Goal: Find contact information: Find contact information

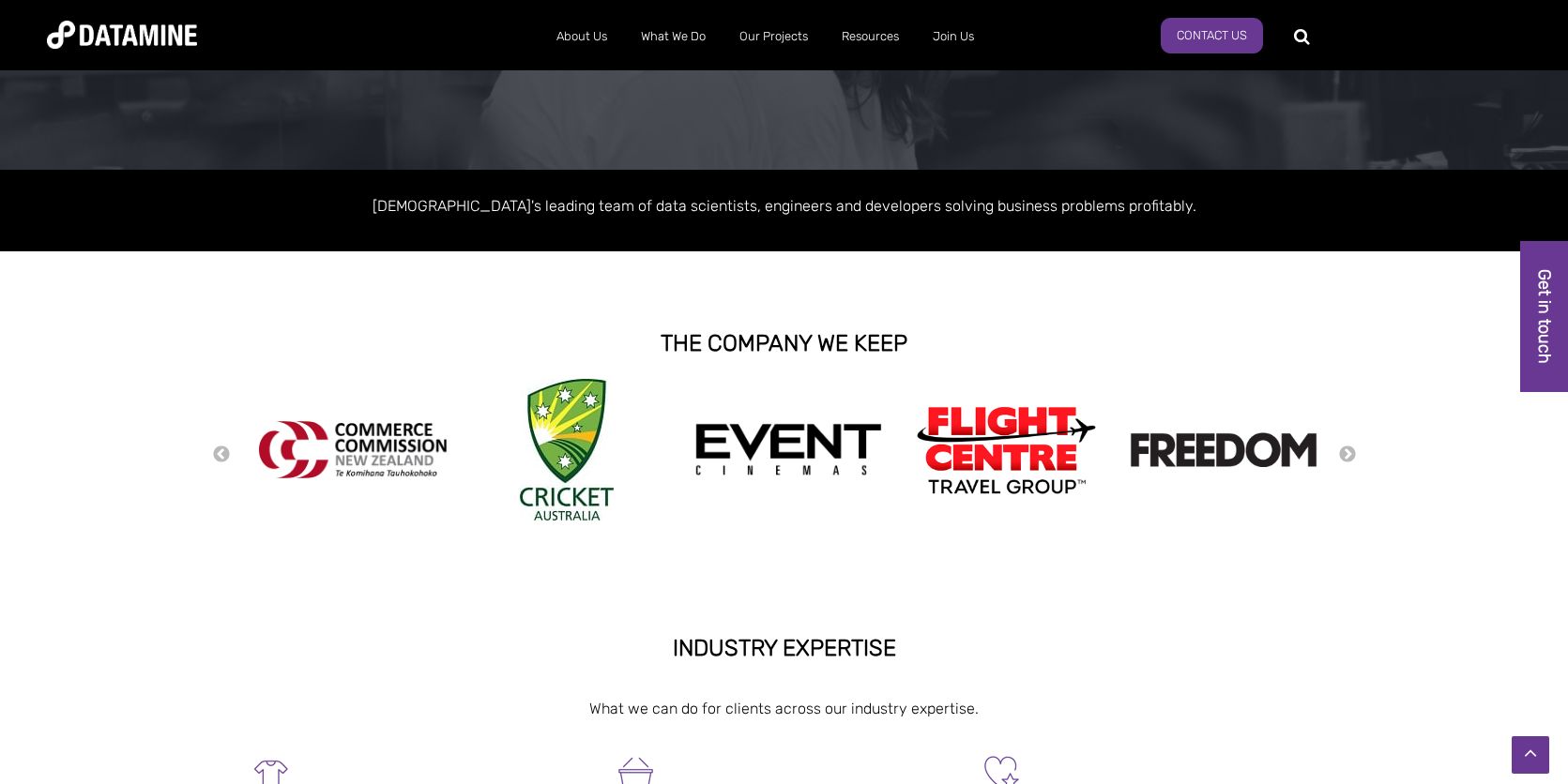
scroll to position [227, 0]
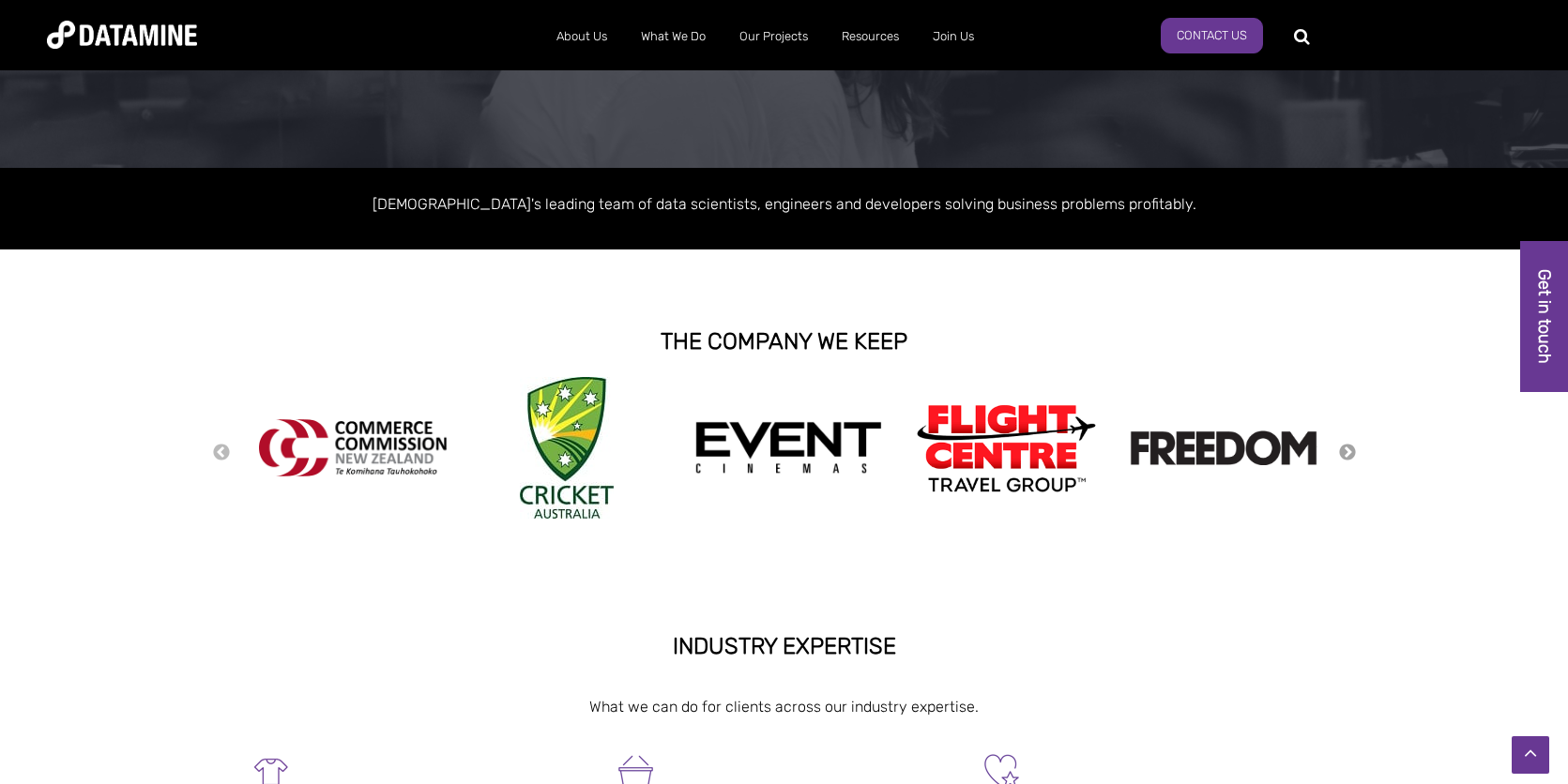
click at [1346, 451] on button "Next" at bounding box center [1346, 453] width 18 height 20
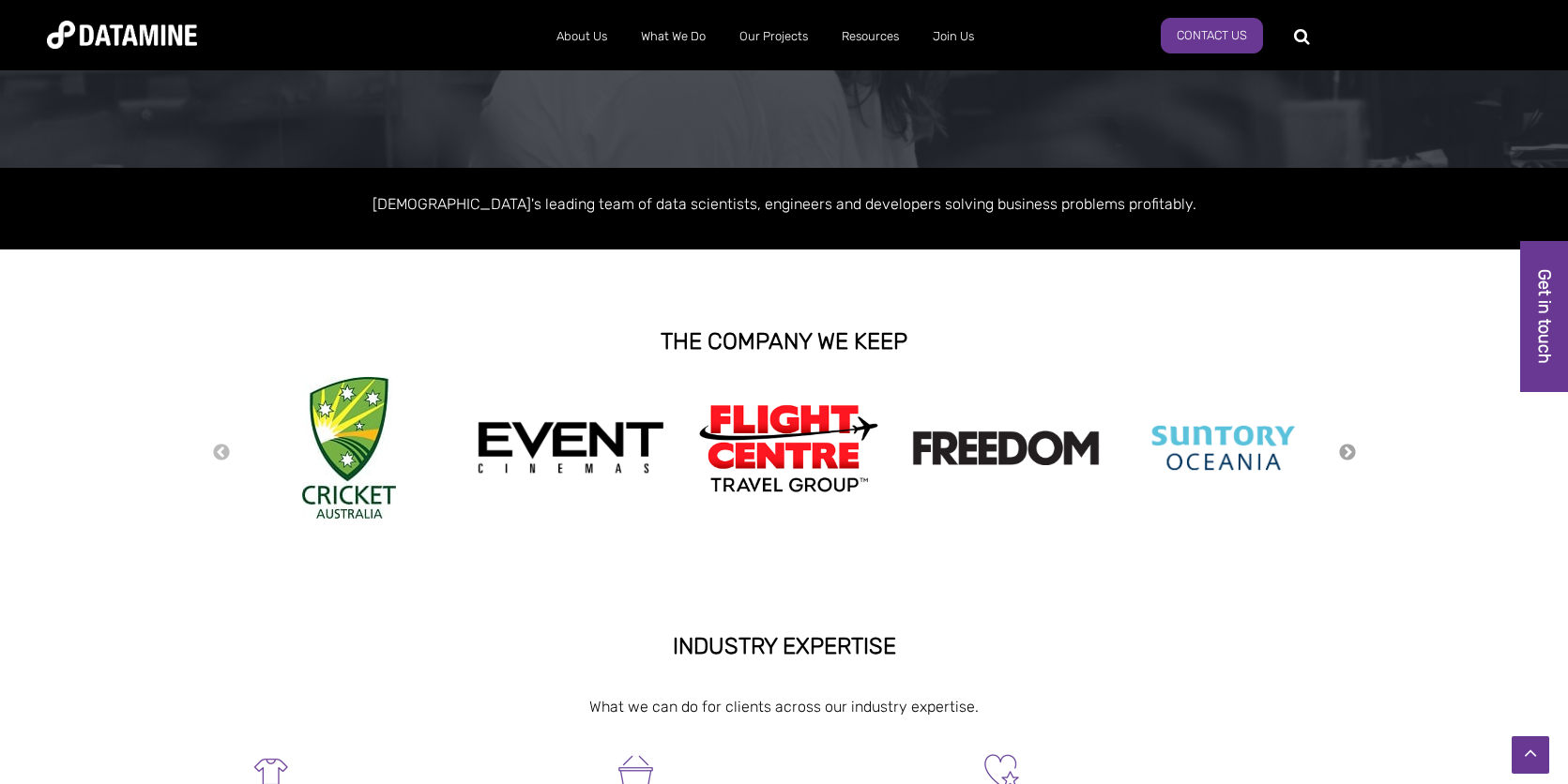
click at [1346, 451] on button "Next" at bounding box center [1346, 453] width 18 height 20
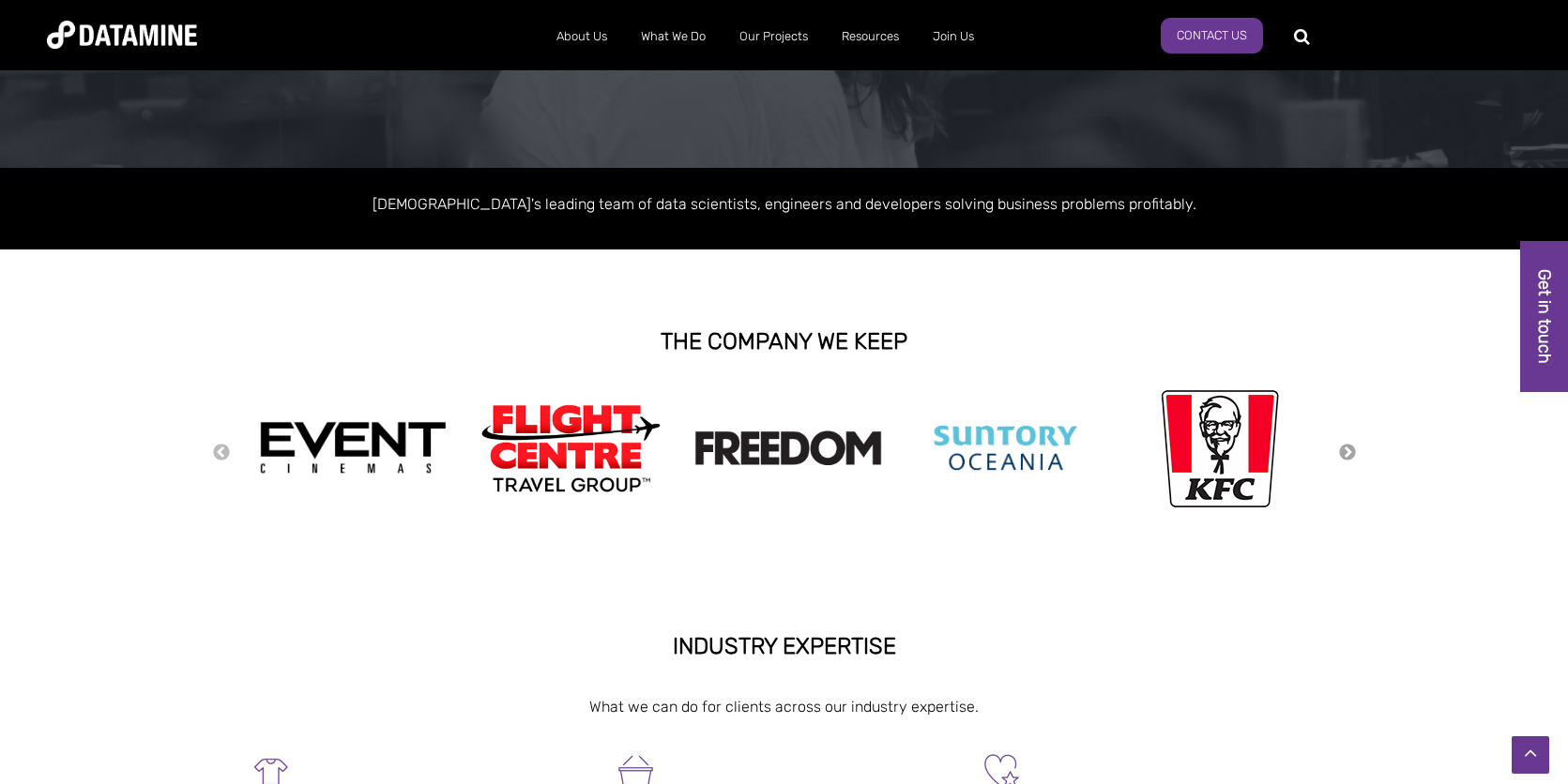
click at [1346, 451] on button "Next" at bounding box center [1346, 453] width 18 height 20
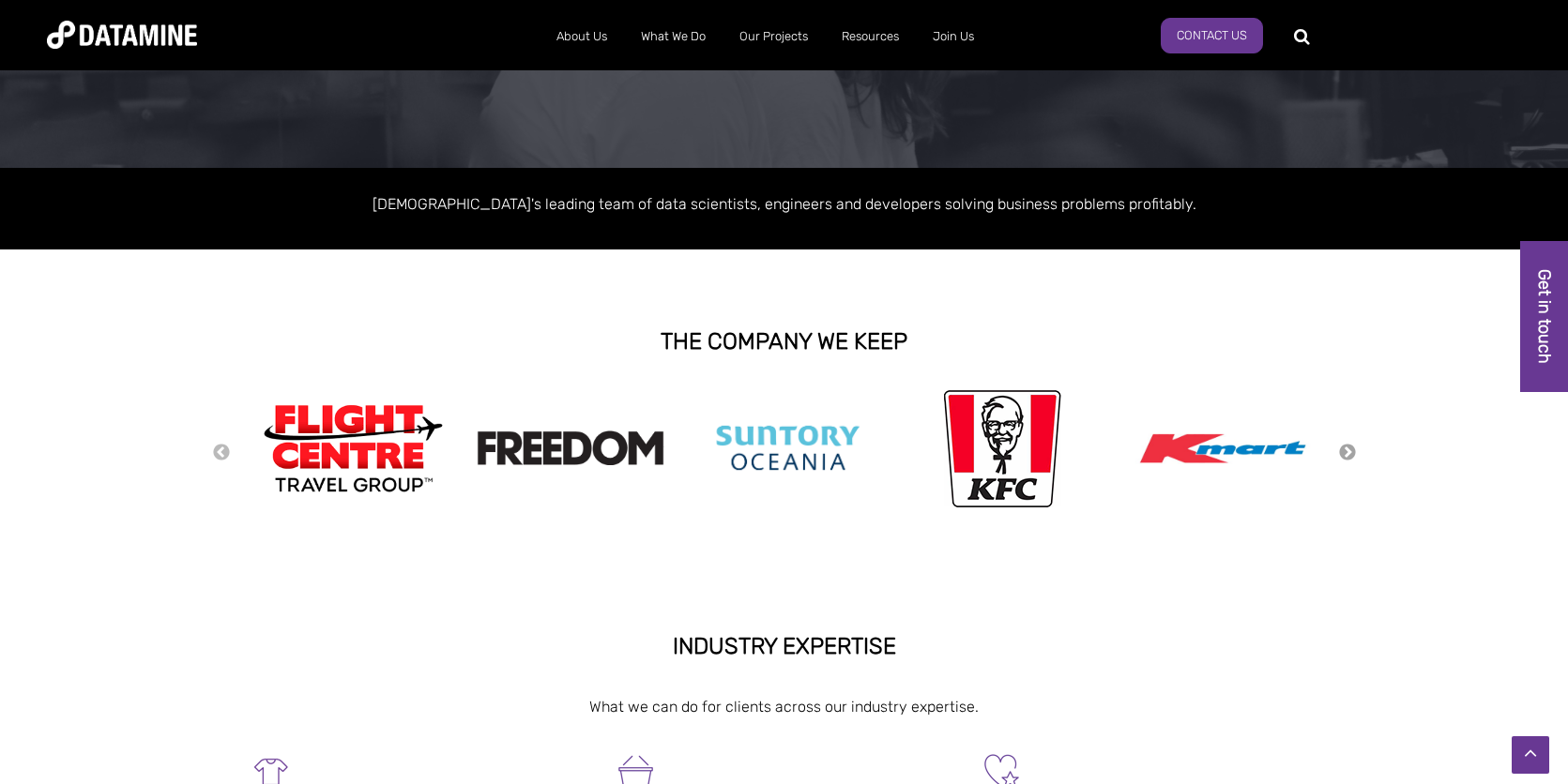
click at [1346, 451] on button "Next" at bounding box center [1346, 453] width 18 height 20
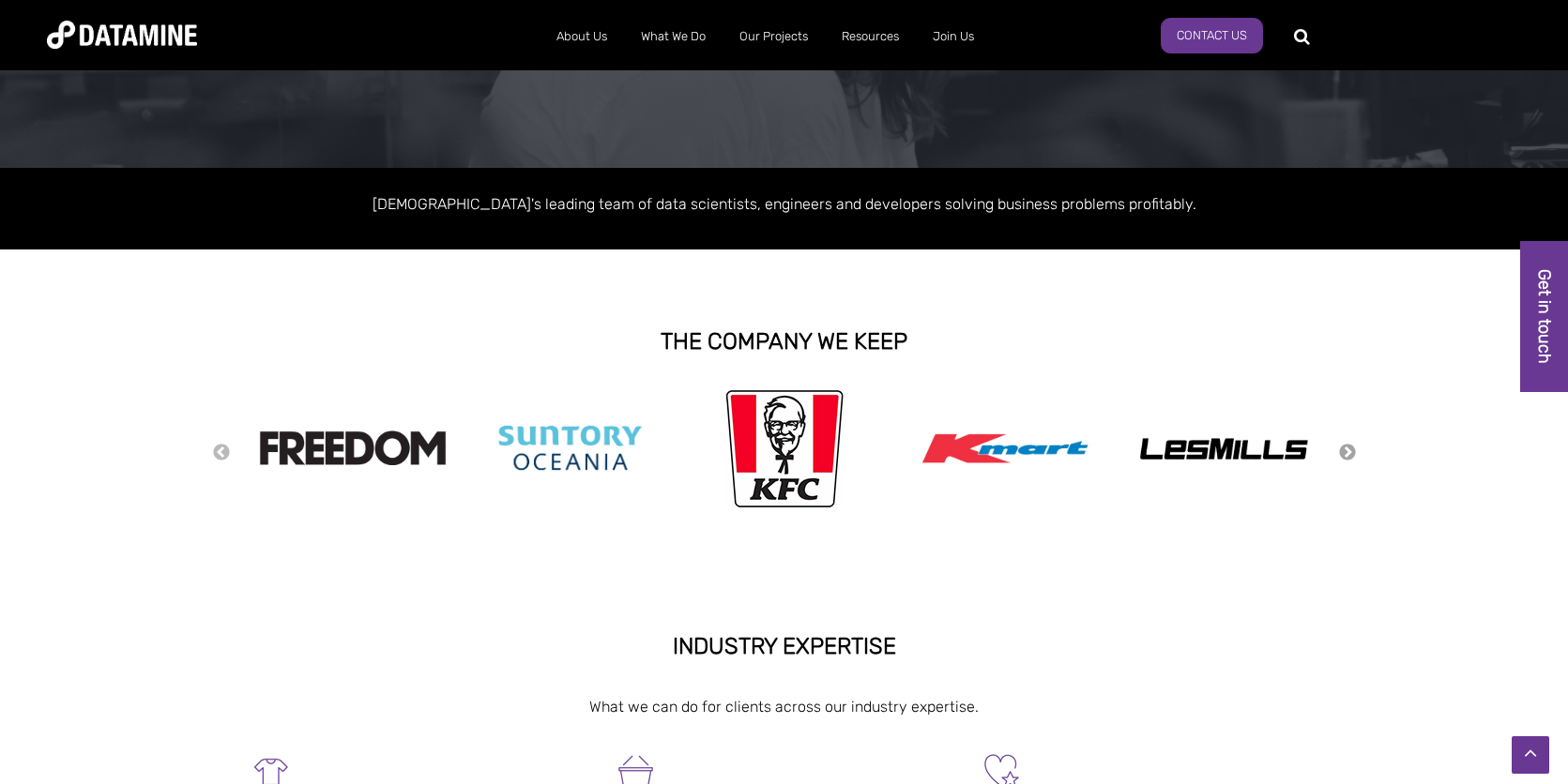
click at [1346, 451] on button "Next" at bounding box center [1346, 453] width 18 height 20
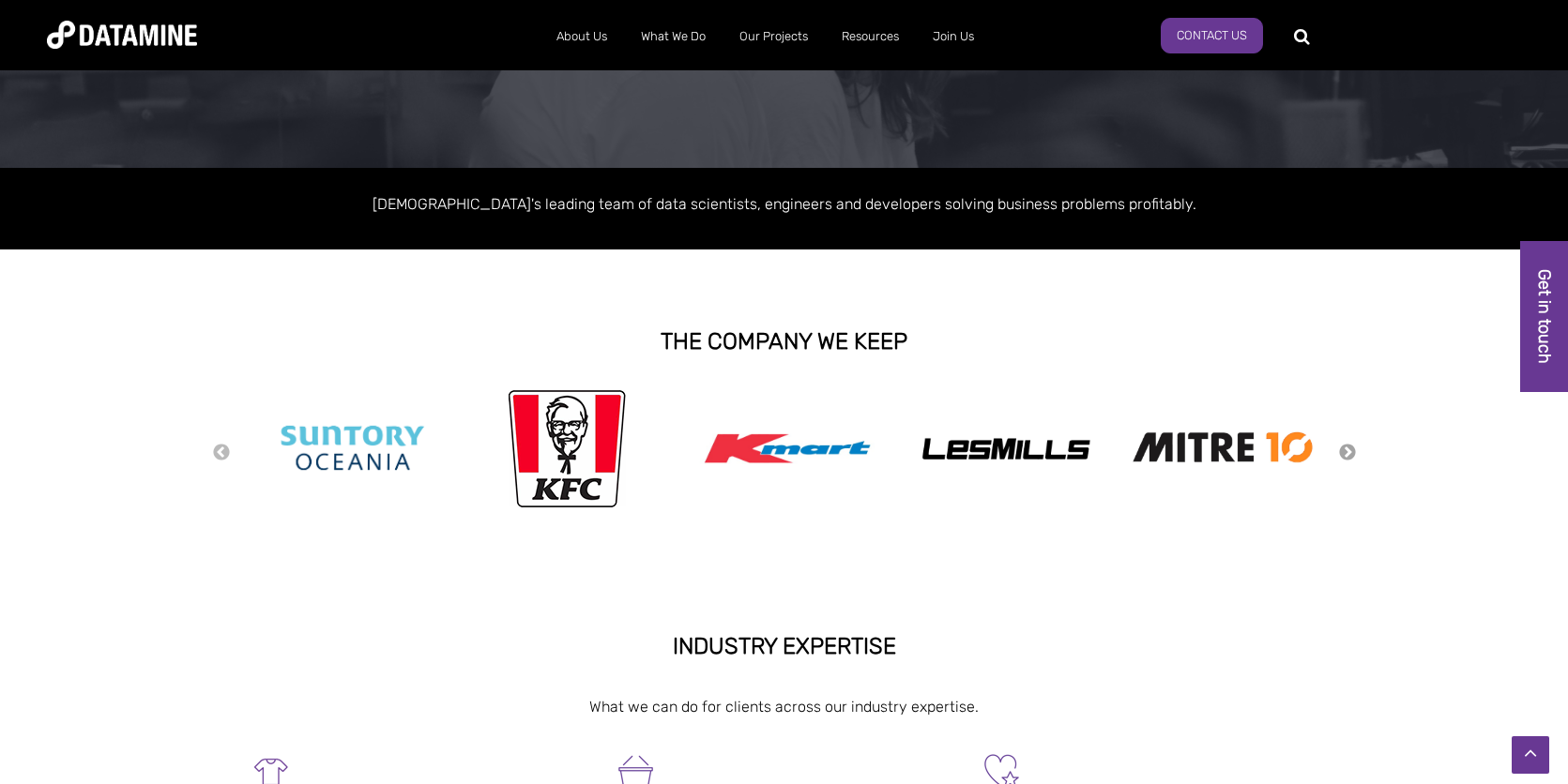
click at [1347, 451] on button "Next" at bounding box center [1346, 453] width 18 height 20
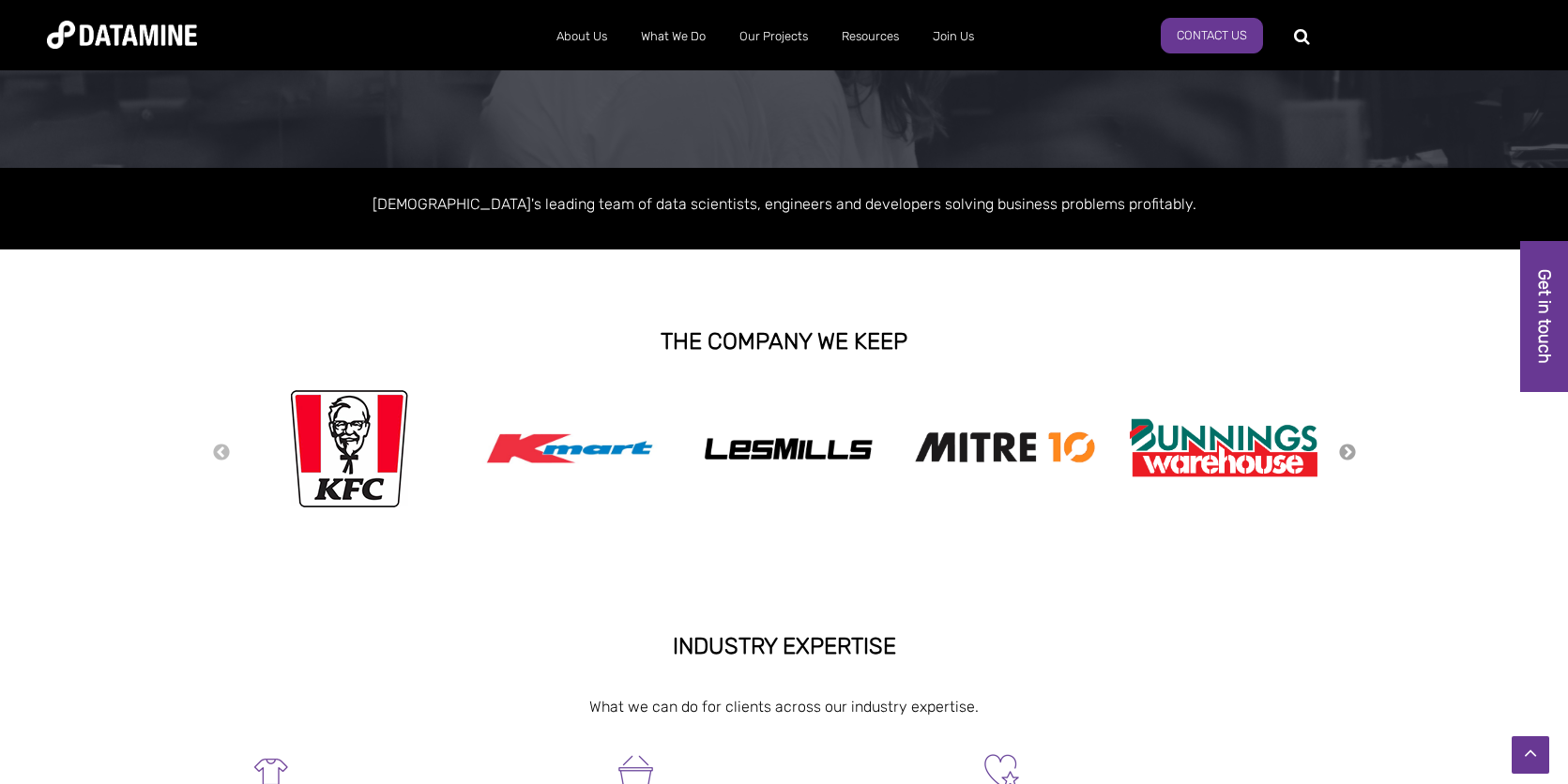
click at [1348, 451] on button "Next" at bounding box center [1346, 453] width 18 height 20
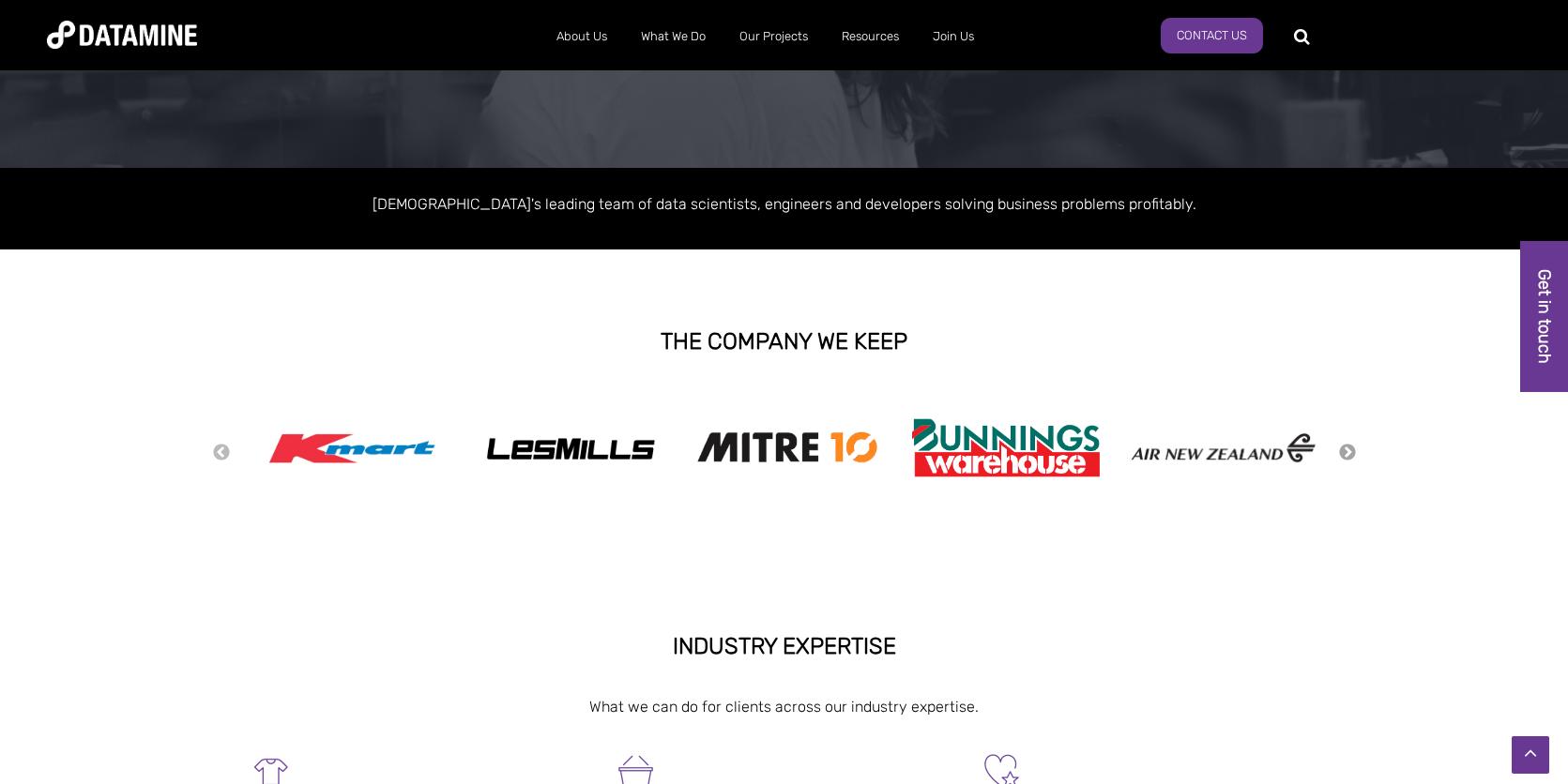
click at [1349, 451] on button "Next" at bounding box center [1346, 453] width 18 height 20
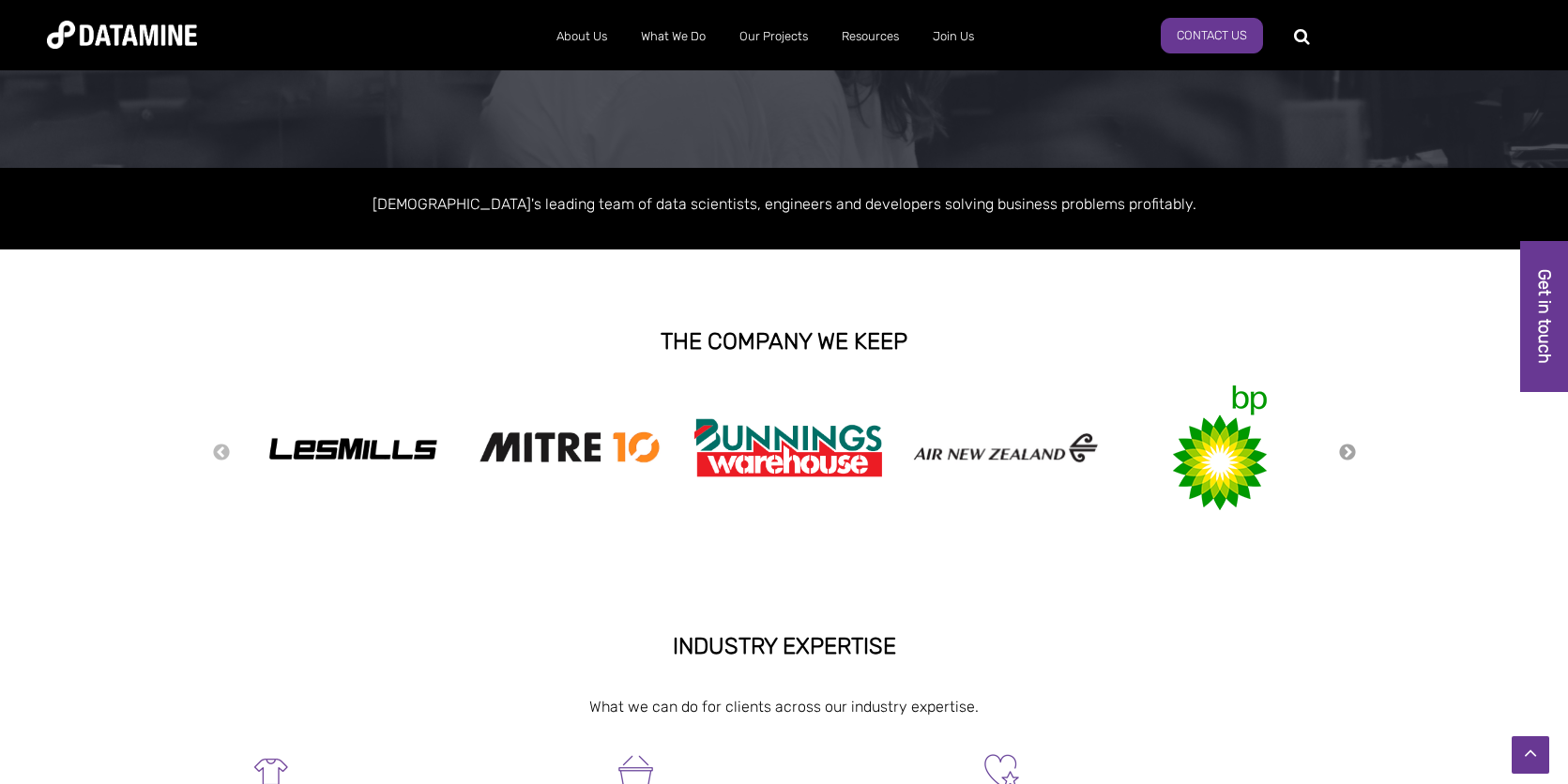
click at [1352, 449] on button "Next" at bounding box center [1346, 453] width 18 height 20
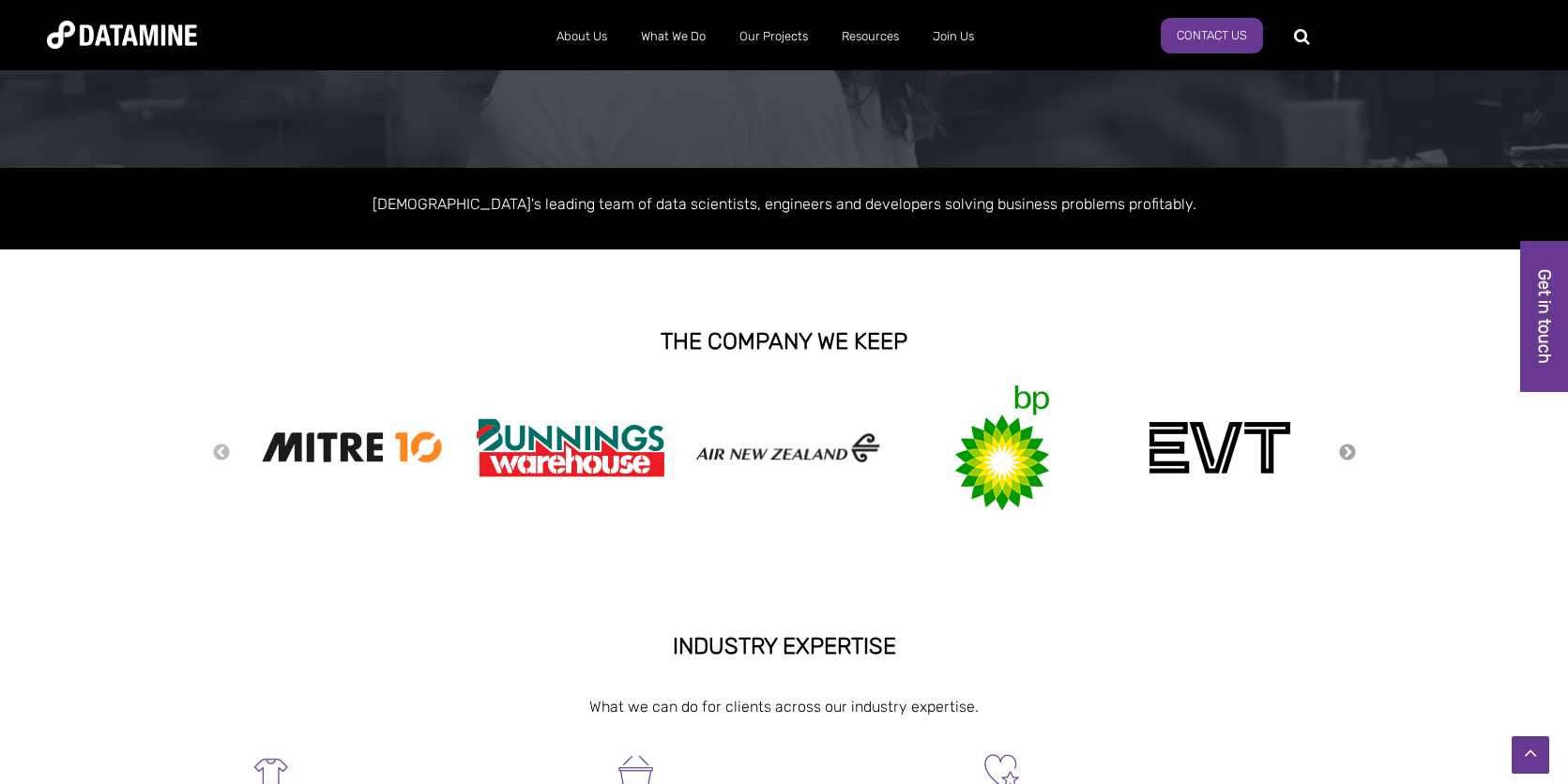
click at [1352, 449] on button "Next" at bounding box center [1346, 453] width 18 height 20
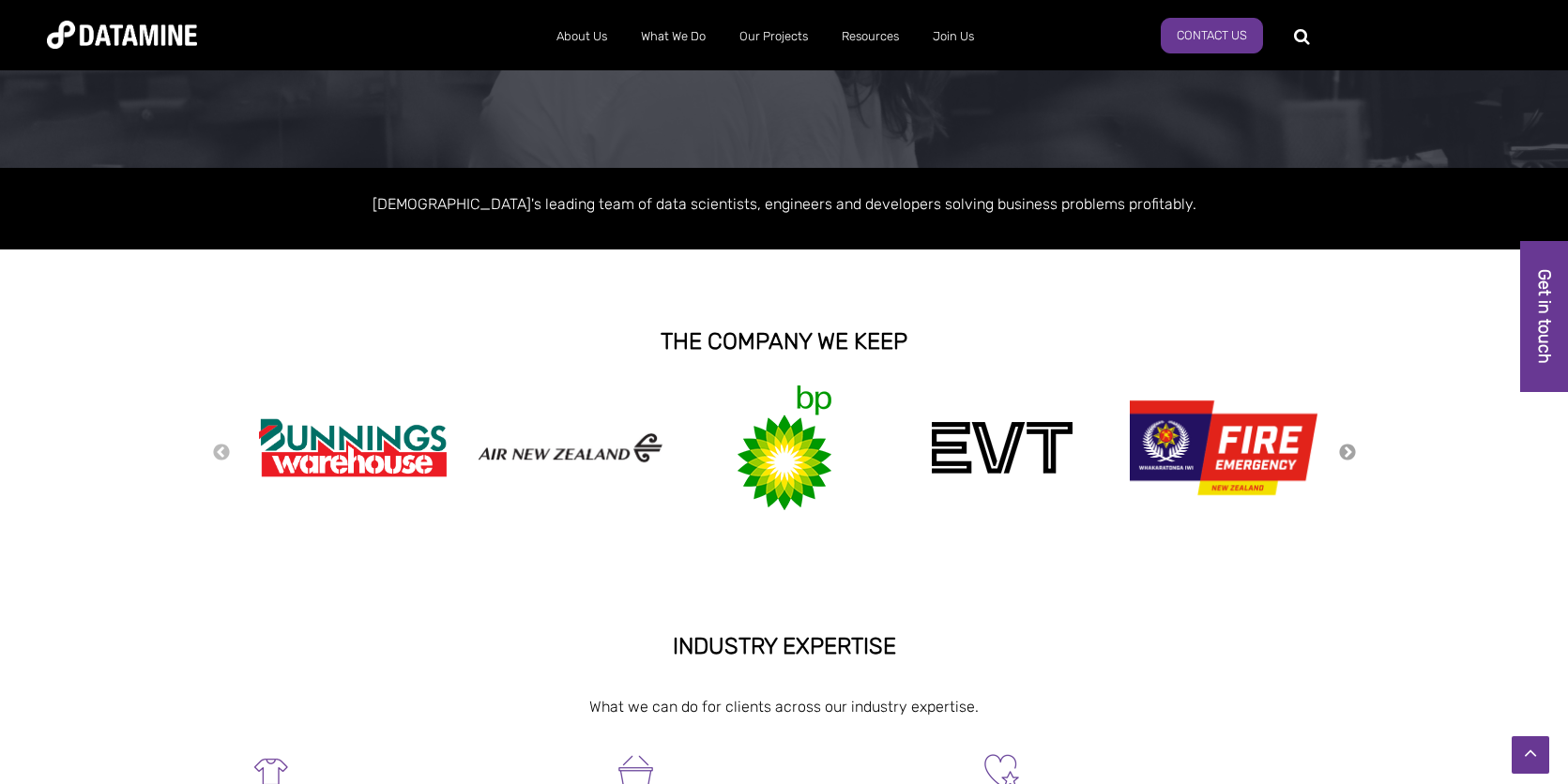
click at [1352, 449] on button "Next" at bounding box center [1346, 453] width 18 height 20
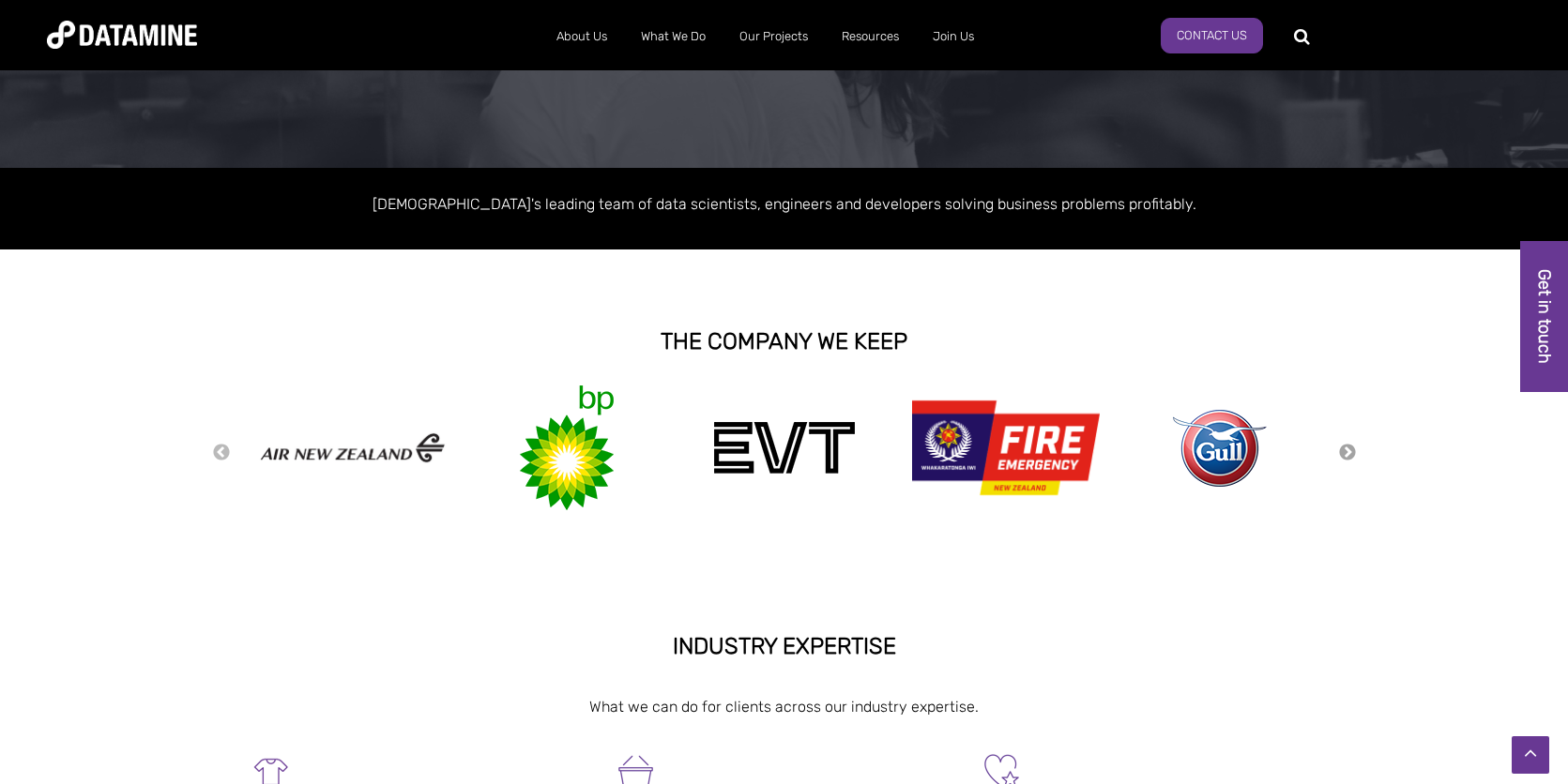
click at [1352, 449] on button "Next" at bounding box center [1346, 453] width 18 height 20
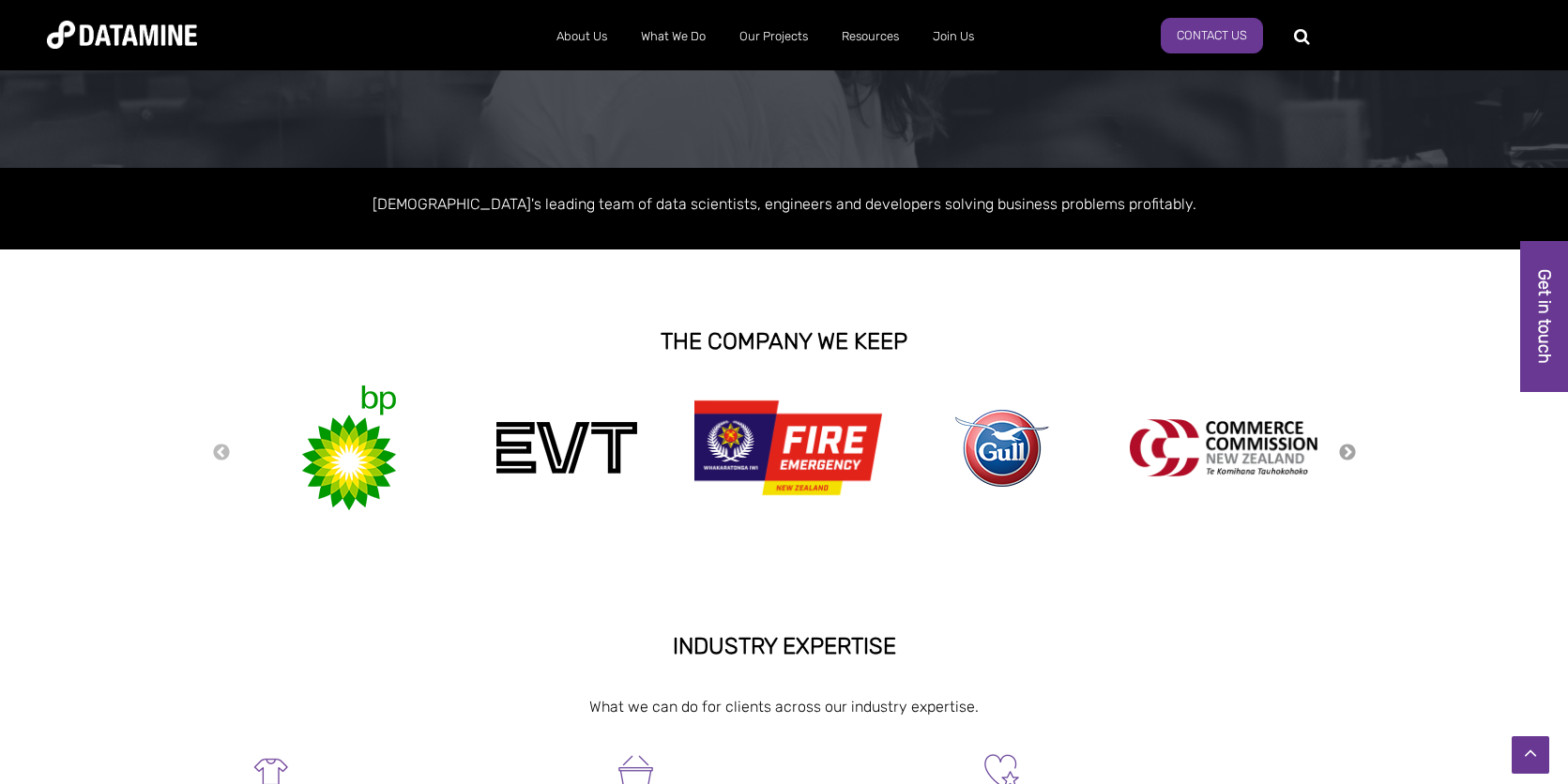
click at [1353, 449] on button "Next" at bounding box center [1346, 453] width 18 height 20
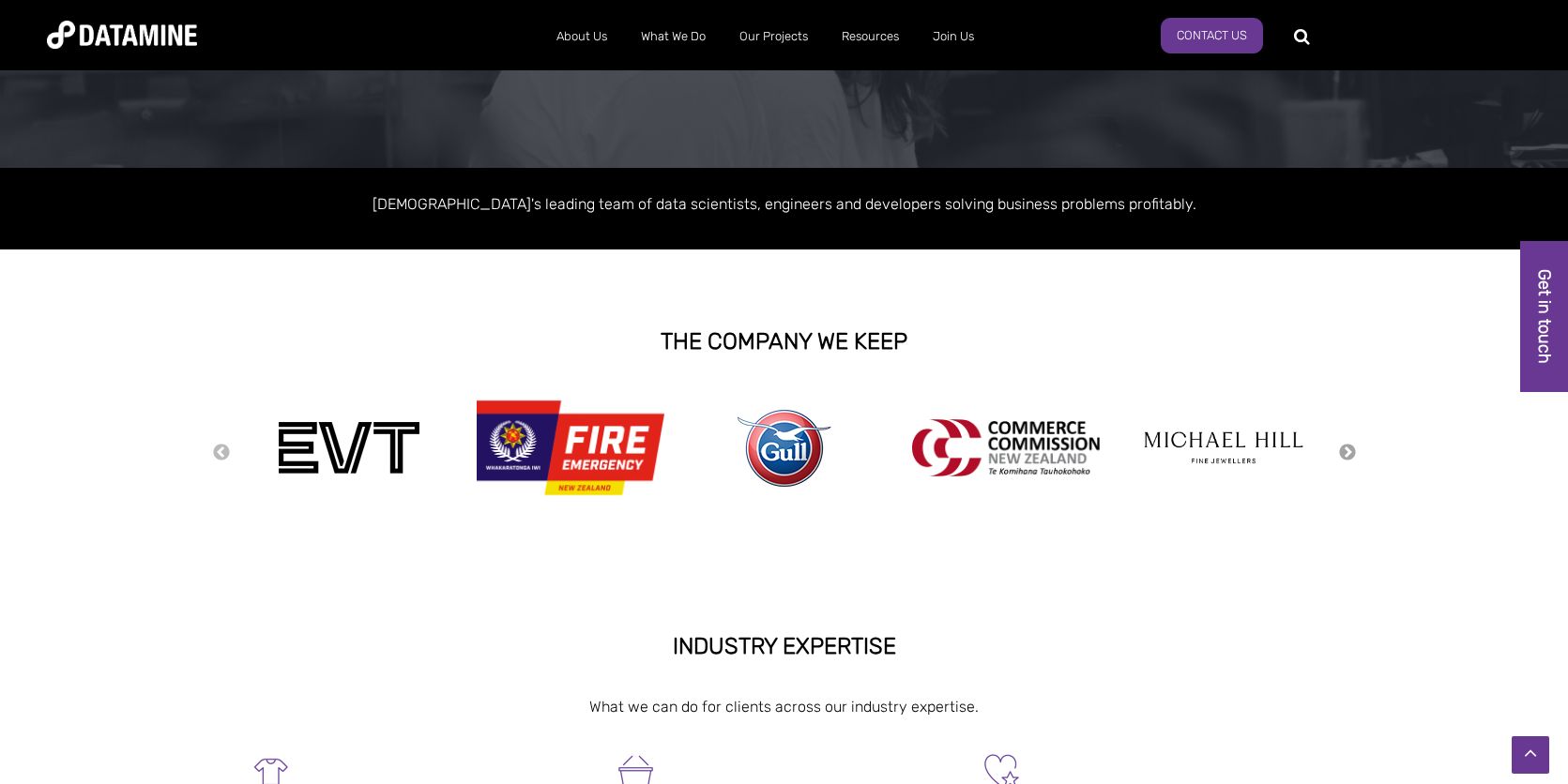
click at [1353, 449] on button "Next" at bounding box center [1346, 453] width 18 height 20
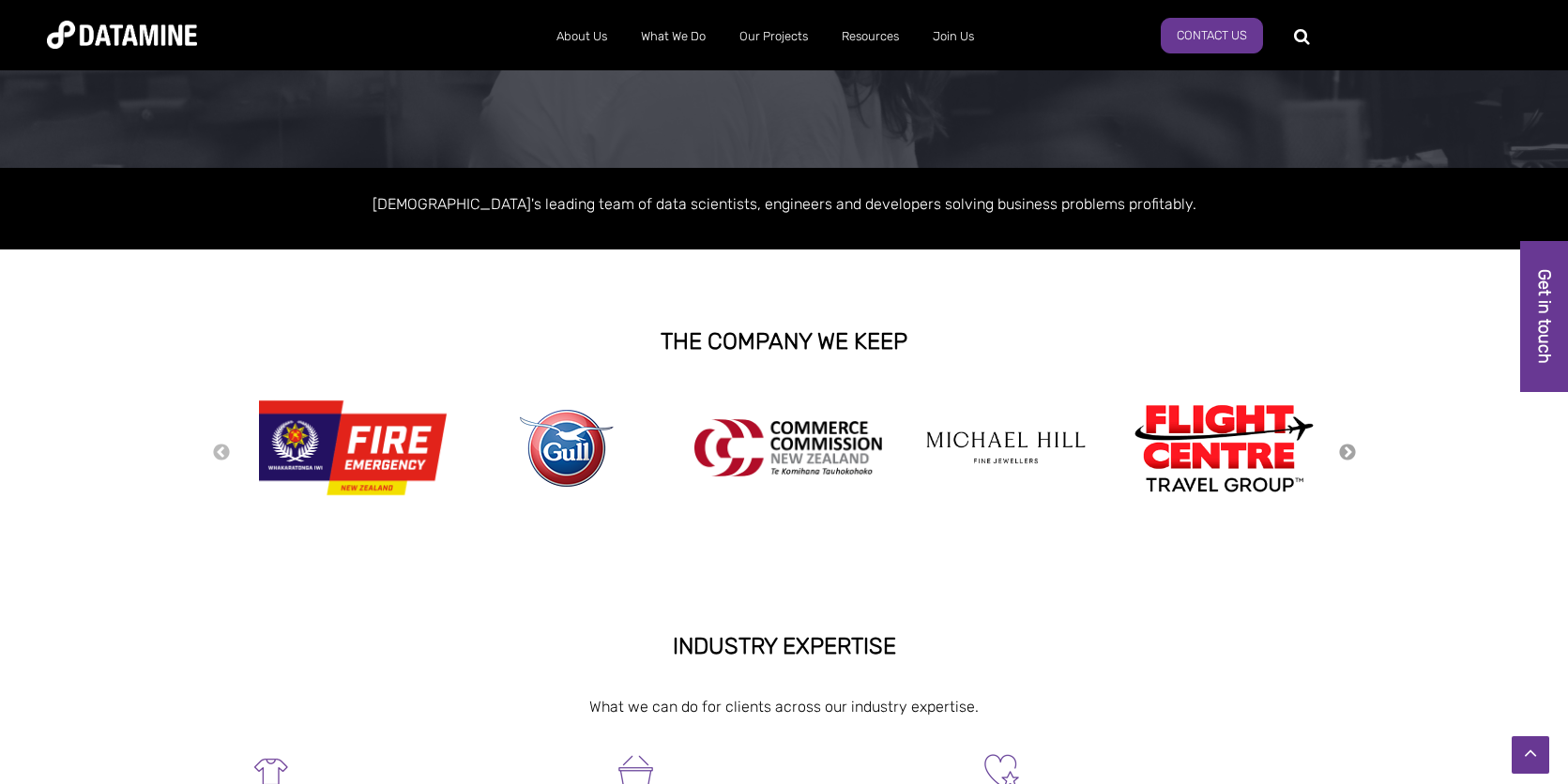
click at [1353, 449] on button "Next" at bounding box center [1346, 453] width 18 height 20
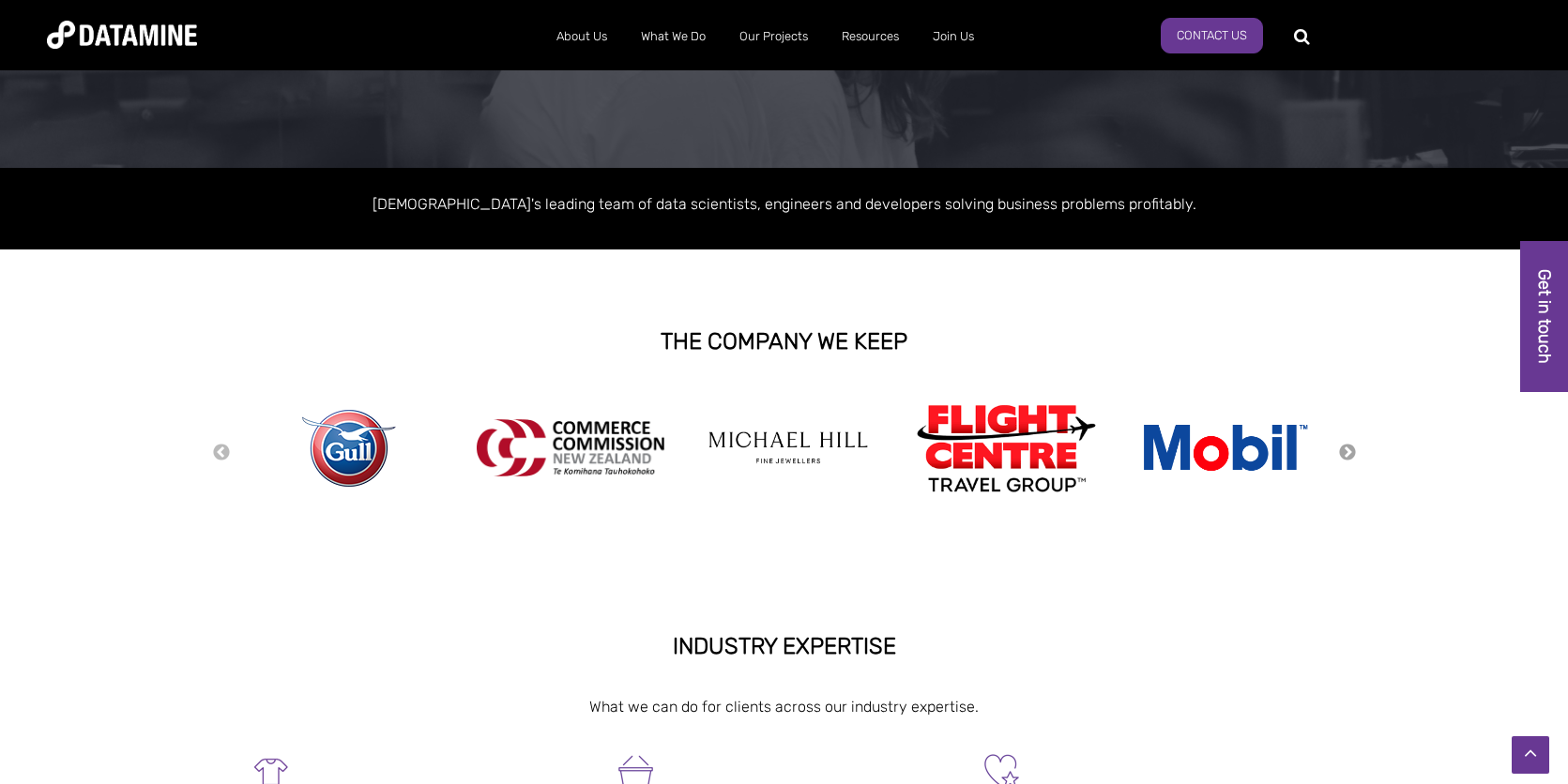
click at [1354, 449] on button "Next" at bounding box center [1346, 453] width 18 height 20
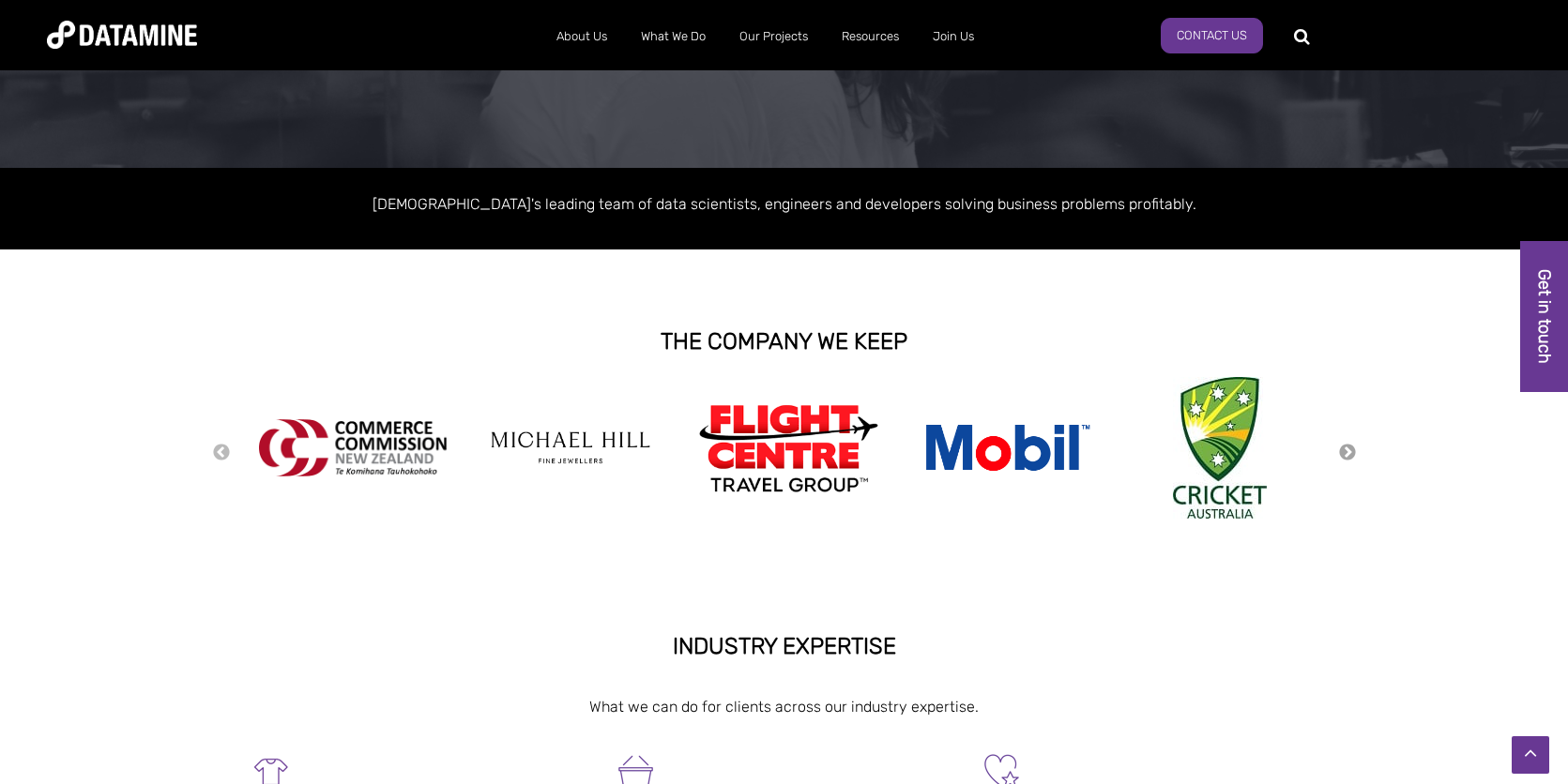
click at [1356, 449] on button "Next" at bounding box center [1346, 453] width 18 height 20
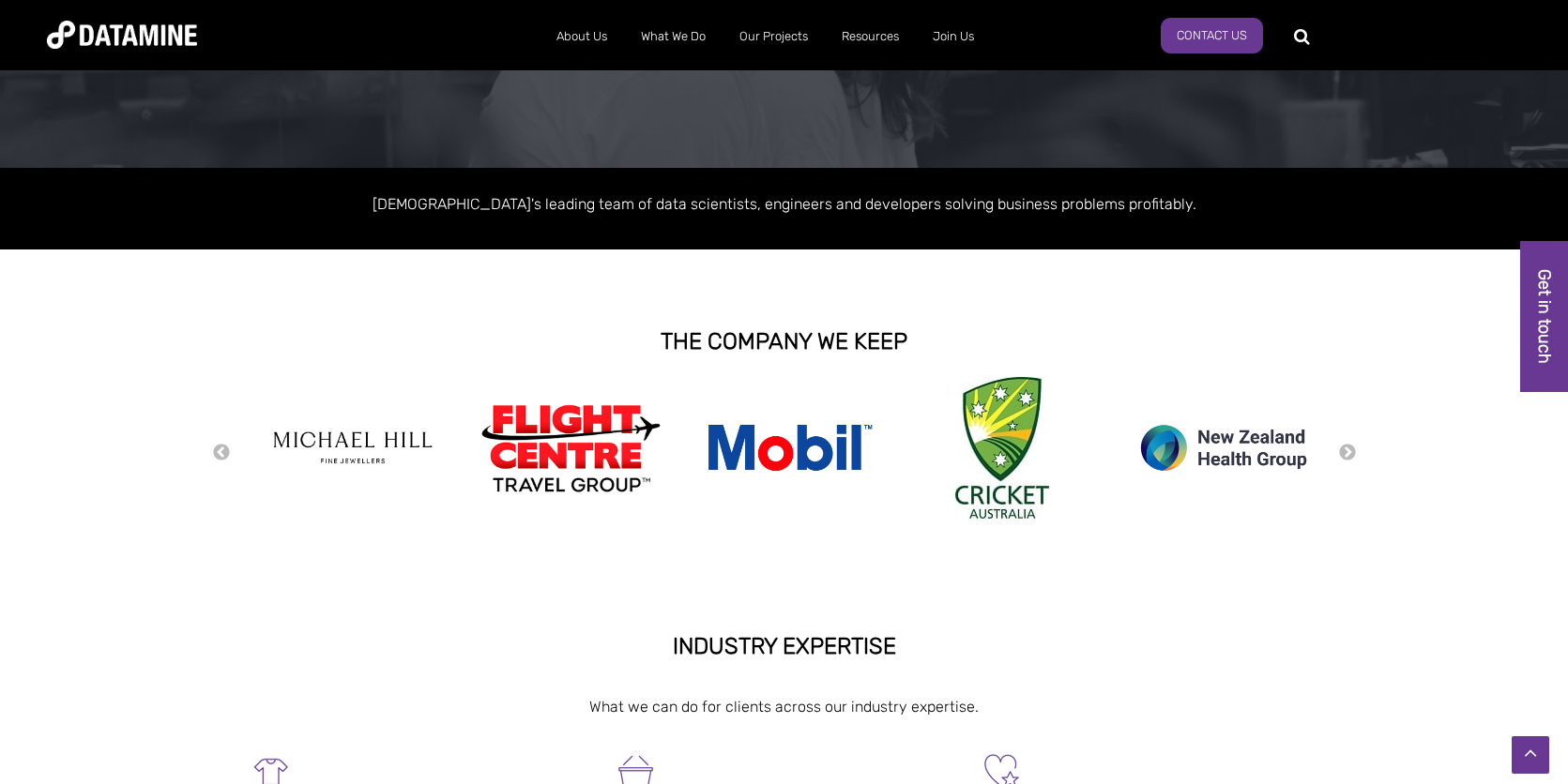
click at [1356, 450] on div "Previous Next" at bounding box center [784, 452] width 1568 height 150
click at [1353, 451] on button "Next" at bounding box center [1346, 453] width 18 height 20
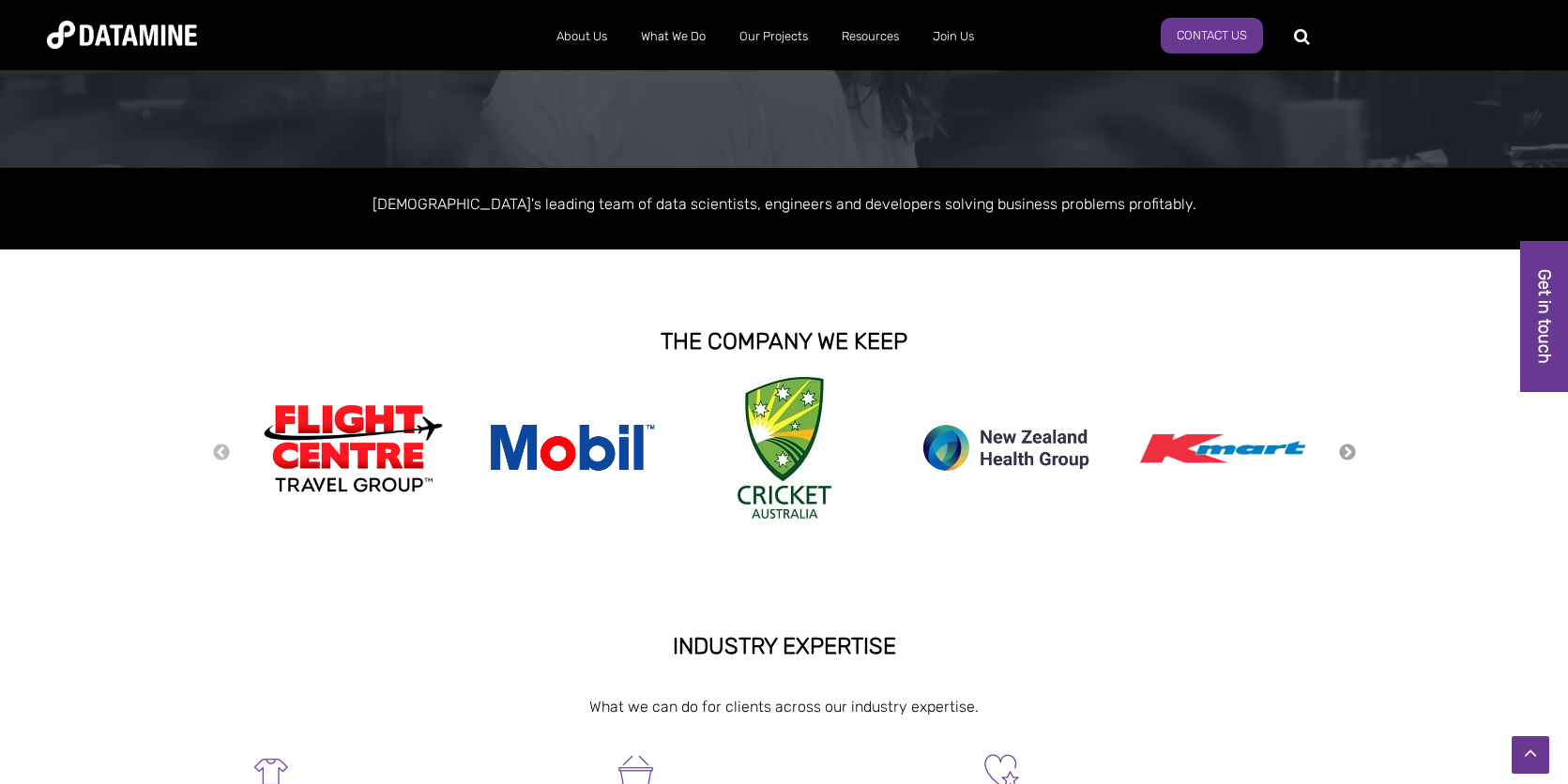
click at [1353, 451] on button "Next" at bounding box center [1346, 453] width 18 height 20
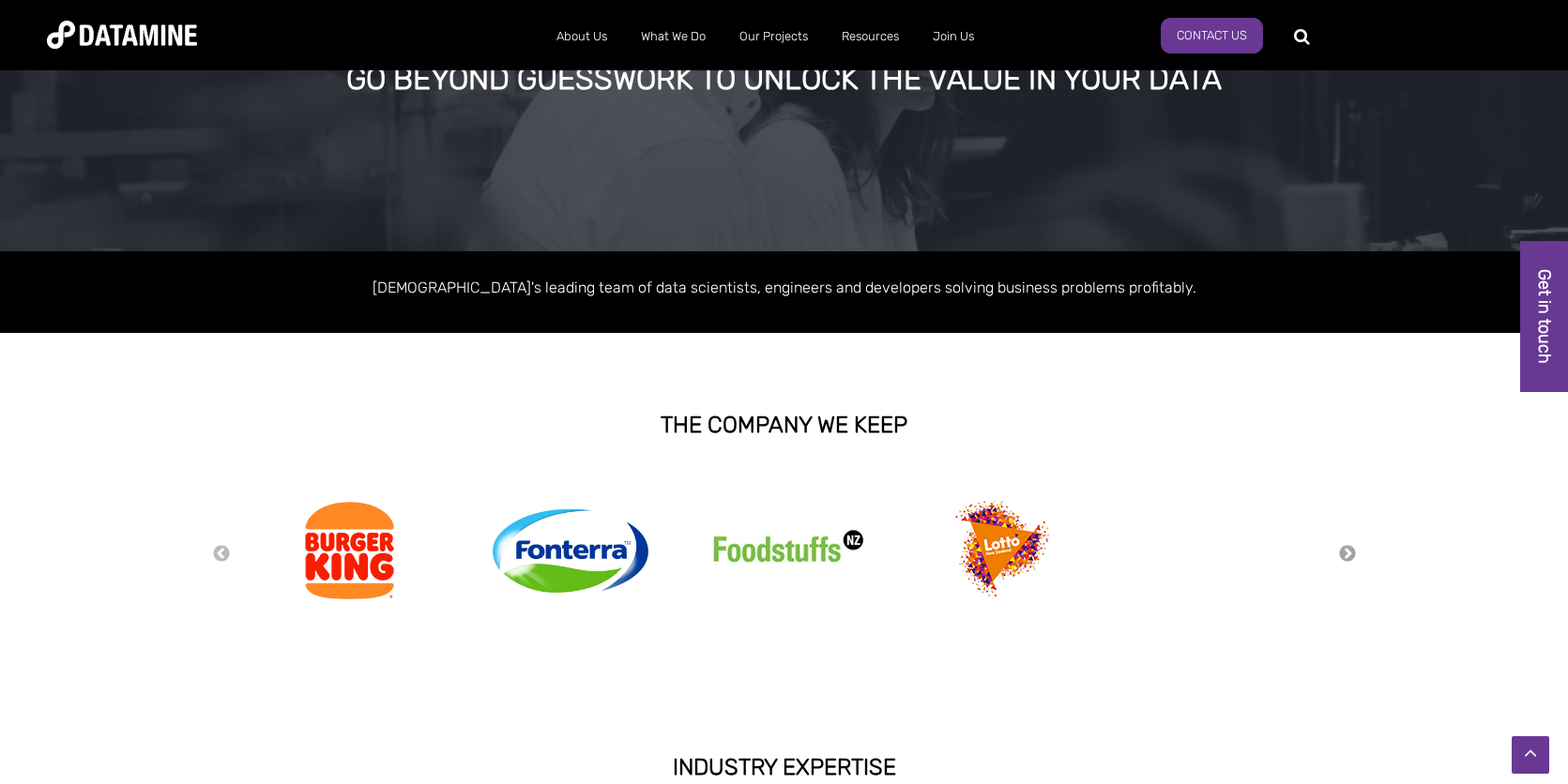
scroll to position [0, 0]
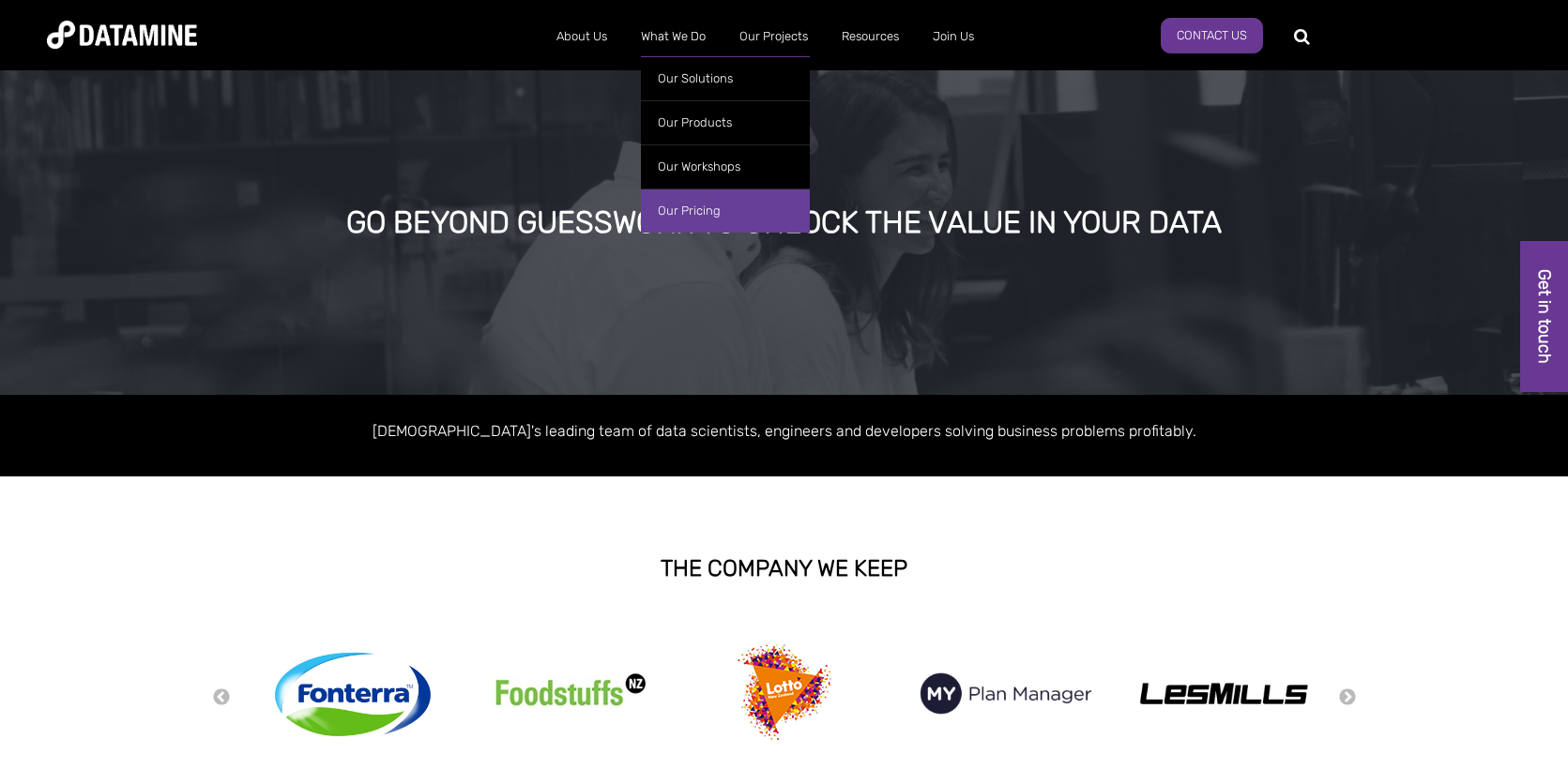
click at [673, 196] on link "Our Pricing" at bounding box center [726, 210] width 169 height 44
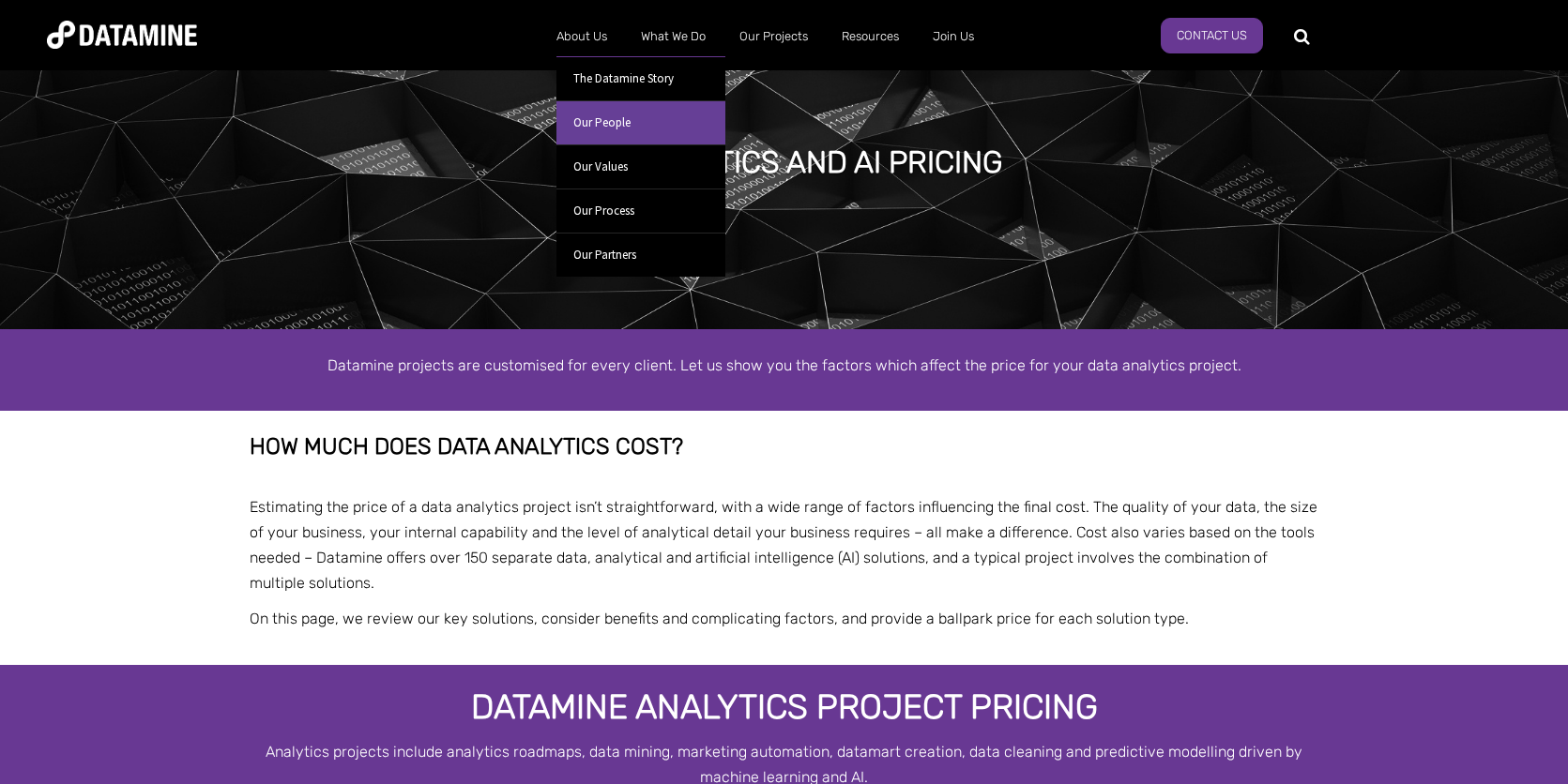
click at [608, 120] on link "Our People" at bounding box center [641, 121] width 169 height 44
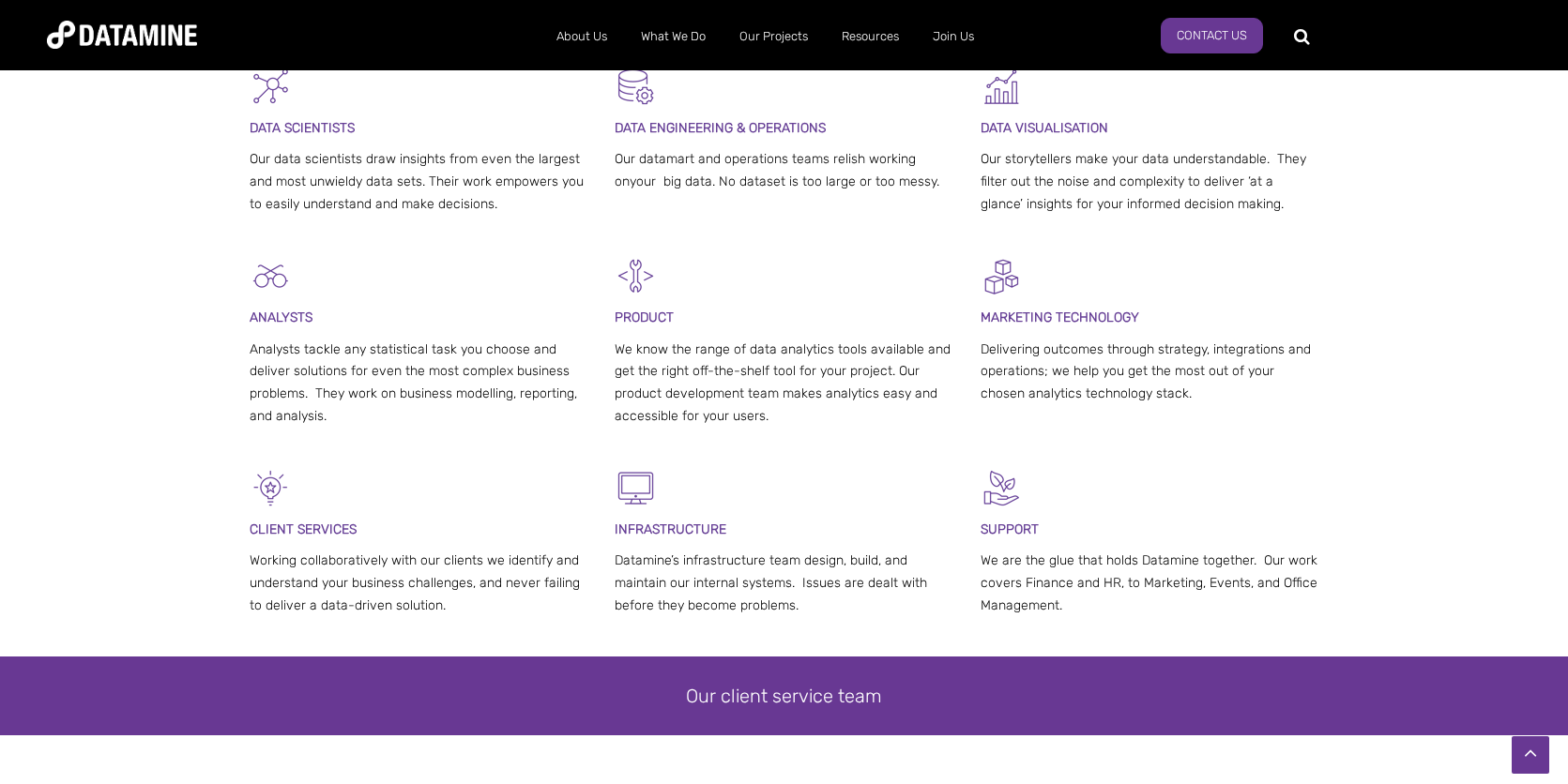
scroll to position [497, 0]
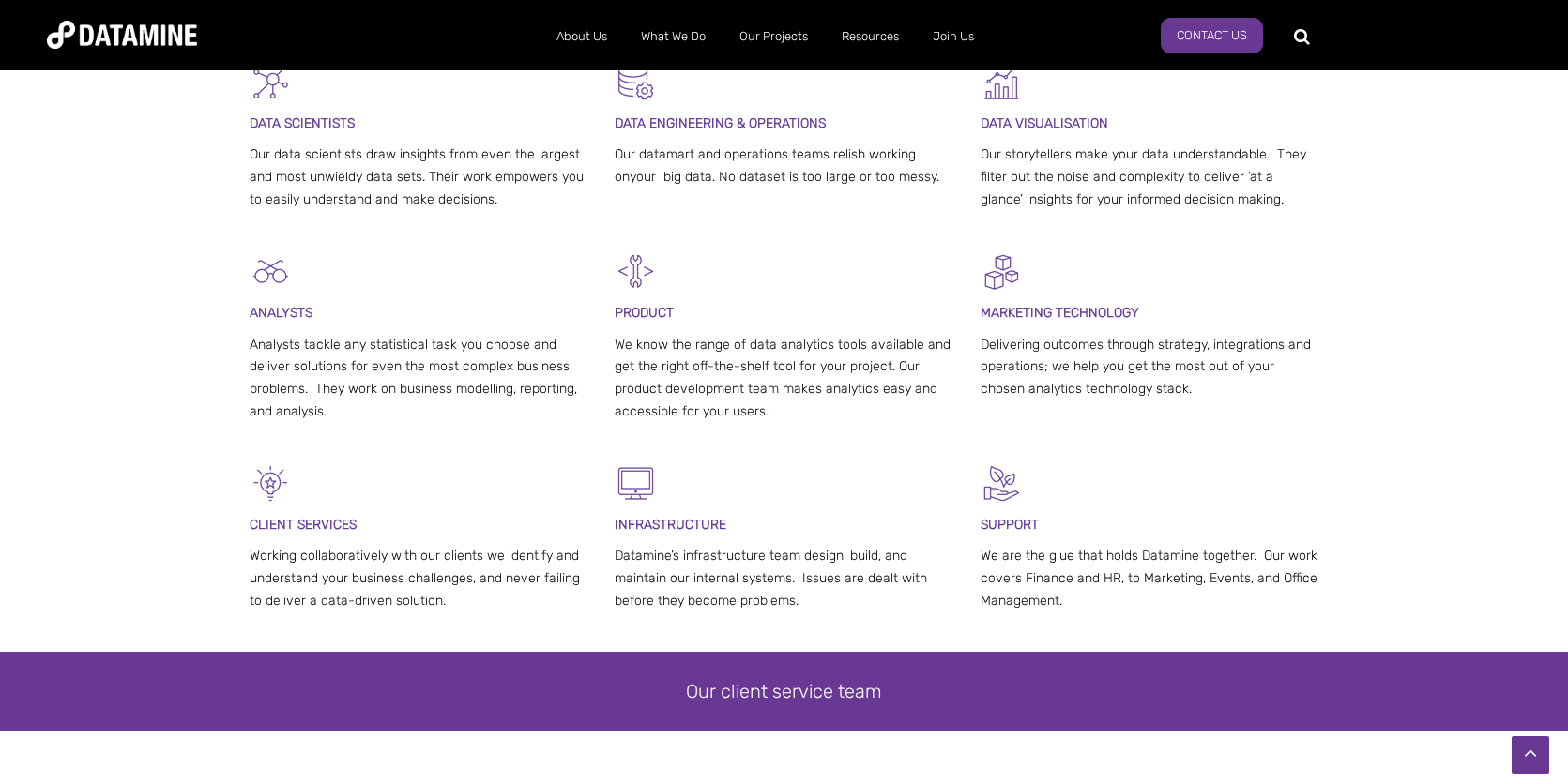
click at [1017, 529] on span "SUPPORT" at bounding box center [1009, 525] width 58 height 16
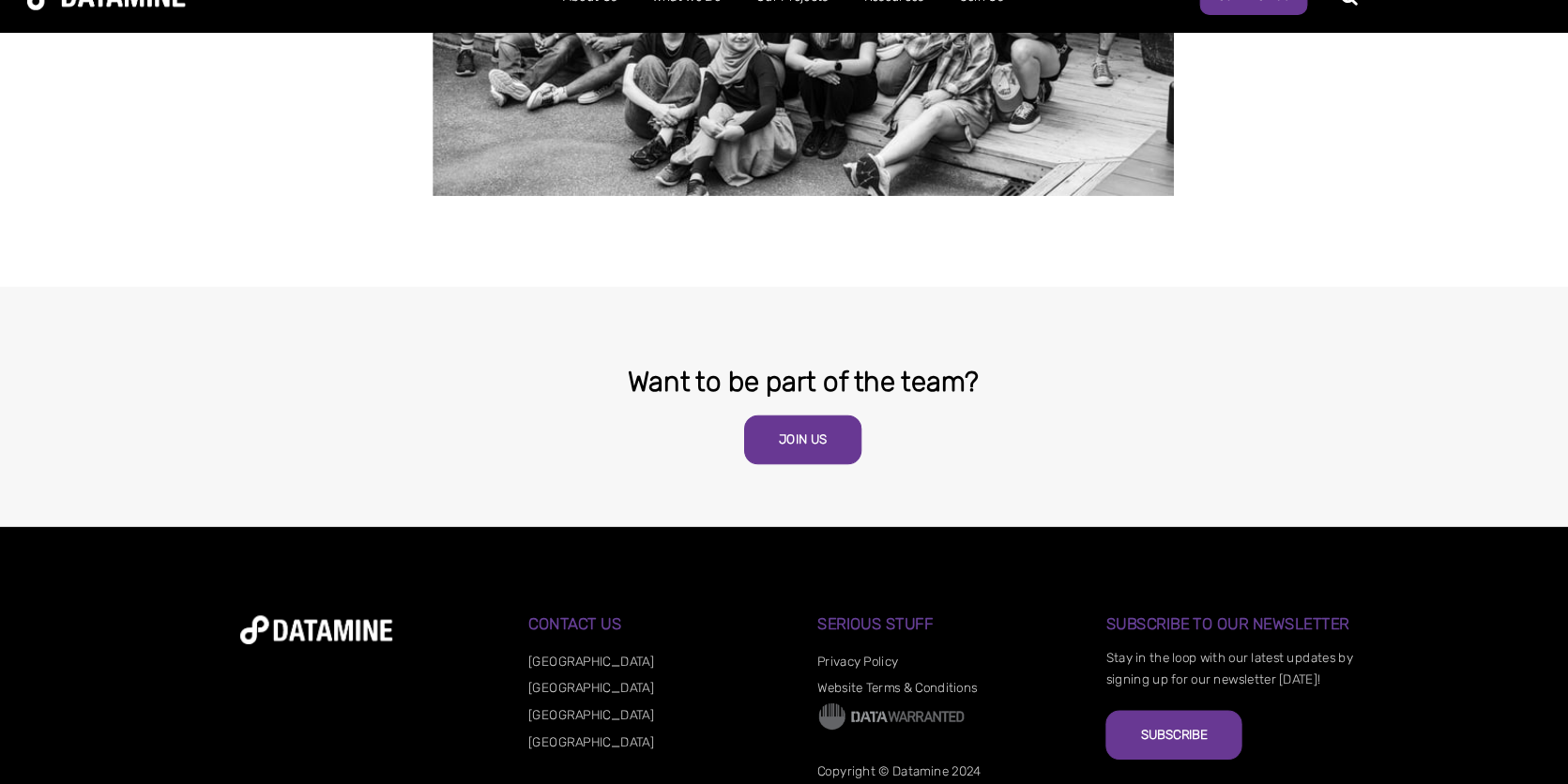
scroll to position [3688, 0]
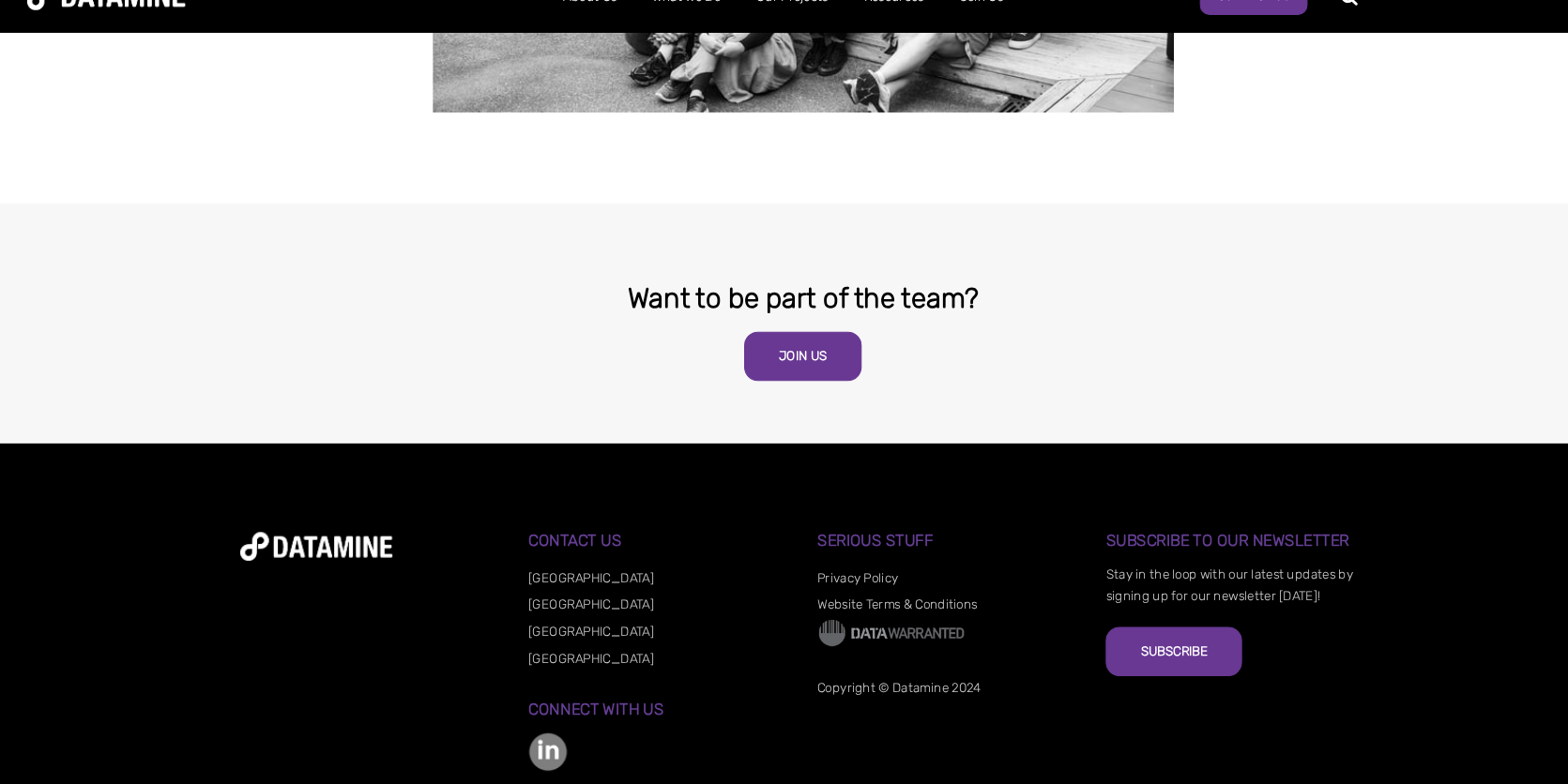
click at [543, 607] on link "[GEOGRAPHIC_DATA]" at bounding box center [583, 614] width 119 height 14
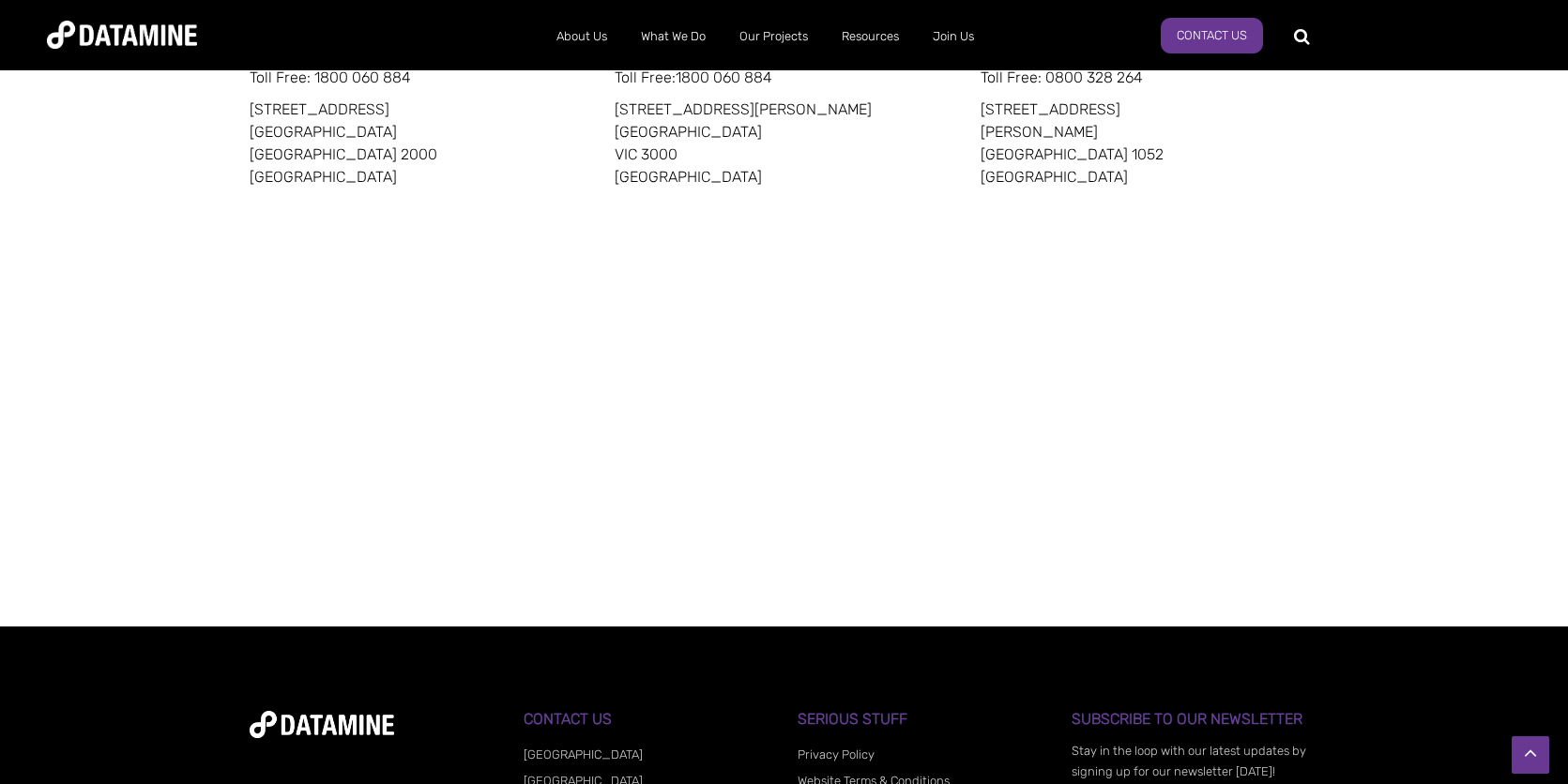
scroll to position [1219, 0]
